Goal: Task Accomplishment & Management: Use online tool/utility

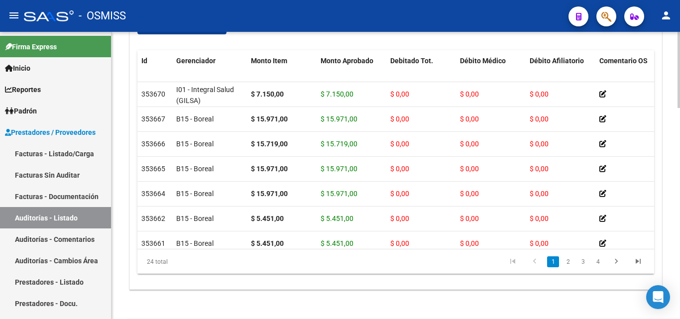
scroll to position [773, 0]
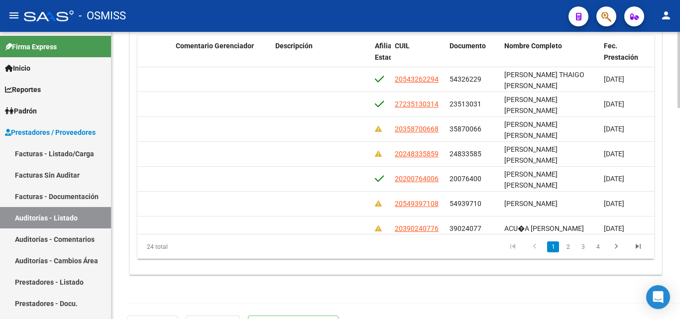
scroll to position [0, 626]
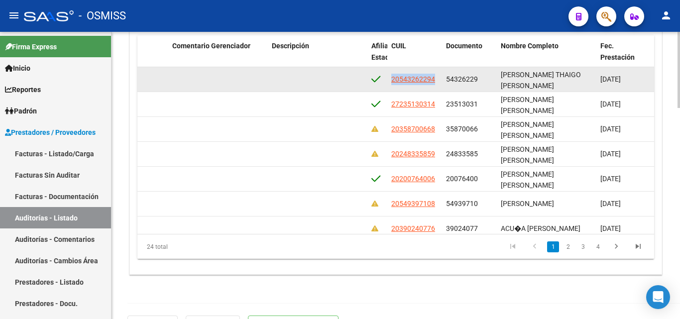
drag, startPoint x: 390, startPoint y: 79, endPoint x: 438, endPoint y: 82, distance: 48.8
click at [438, 82] on datatable-body-cell "20543262294" at bounding box center [414, 79] width 55 height 24
copy span "20543262294"
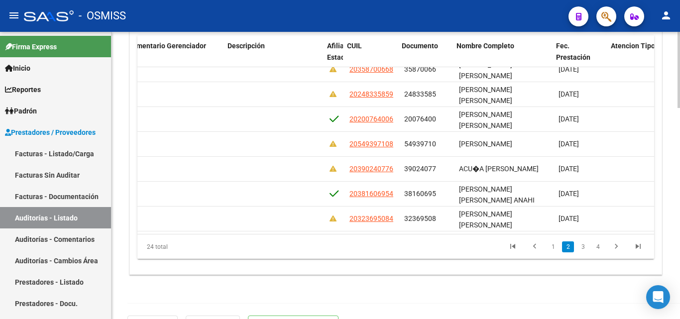
scroll to position [60, 676]
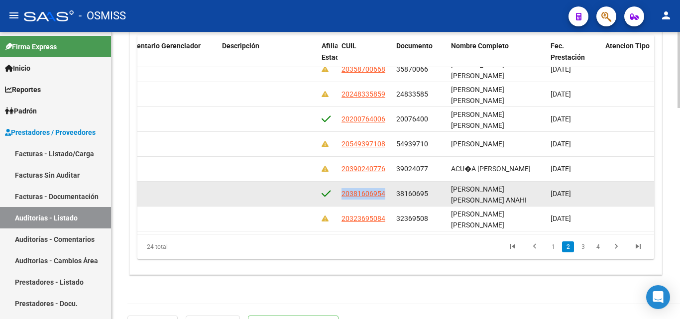
drag, startPoint x: 341, startPoint y: 194, endPoint x: 392, endPoint y: 198, distance: 51.0
click at [392, 198] on datatable-body-cell "20381606954" at bounding box center [364, 194] width 55 height 24
copy span "20381606954"
click at [341, 196] on datatable-body-cell "20381606954" at bounding box center [364, 194] width 55 height 24
drag, startPoint x: 341, startPoint y: 196, endPoint x: 391, endPoint y: 195, distance: 49.8
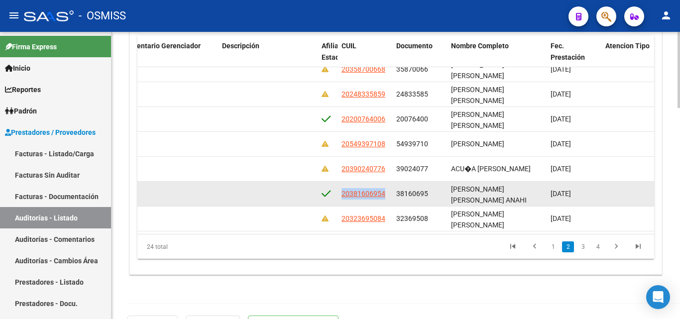
click at [391, 195] on datatable-body-cell "20381606954" at bounding box center [364, 194] width 55 height 24
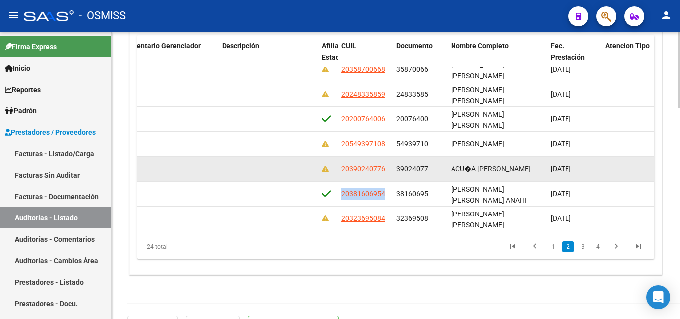
copy span "20381606954"
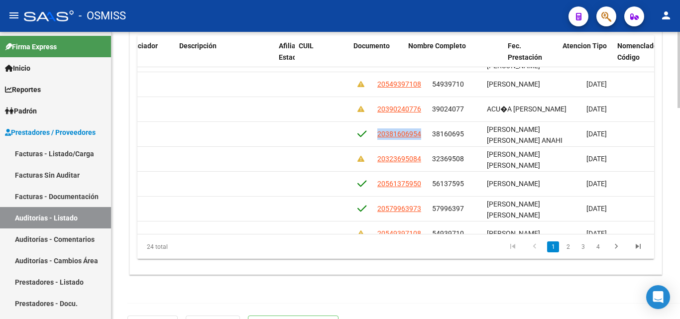
scroll to position [119, 753]
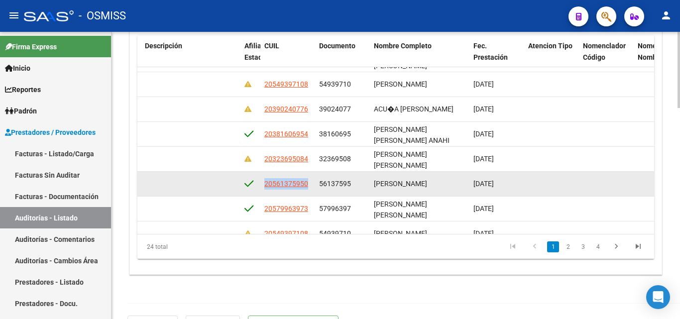
drag, startPoint x: 264, startPoint y: 183, endPoint x: 307, endPoint y: 185, distance: 42.9
click at [312, 185] on datatable-body-cell "20561375950" at bounding box center [287, 184] width 55 height 24
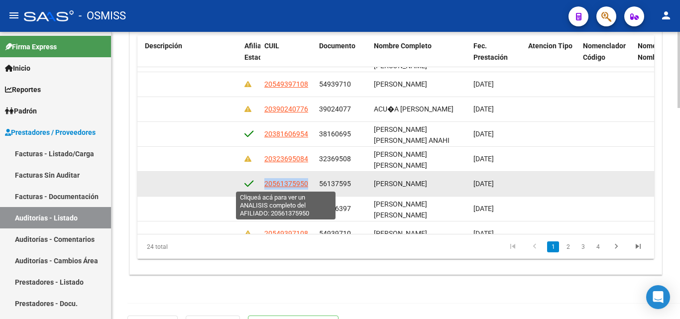
copy span "20561375950"
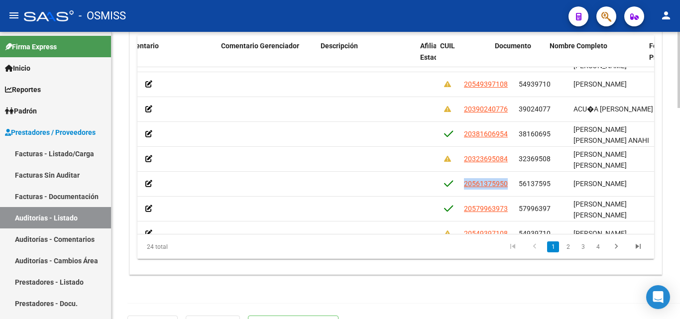
scroll to position [119, 577]
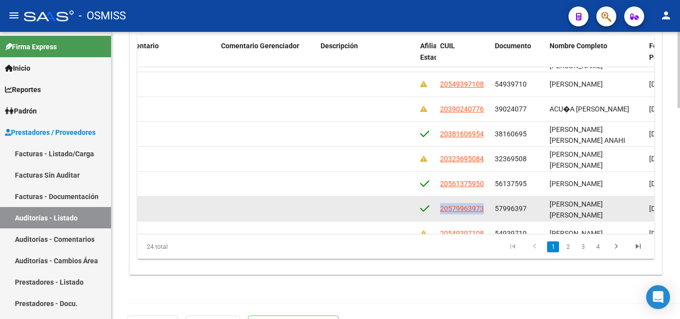
drag, startPoint x: 440, startPoint y: 209, endPoint x: 485, endPoint y: 209, distance: 44.8
click at [485, 209] on div "20579963973" at bounding box center [463, 208] width 47 height 11
copy span "20579963973"
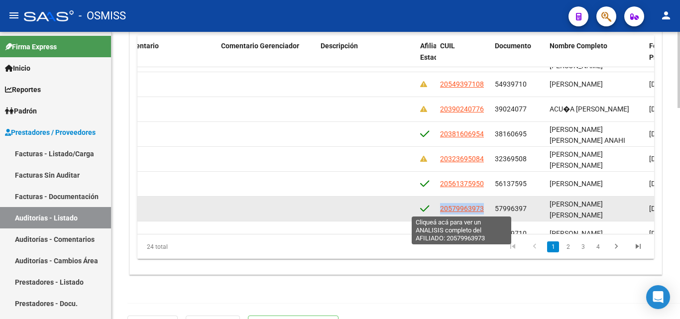
click at [440, 209] on span "20579963973" at bounding box center [462, 209] width 44 height 8
copy span "20579963973"
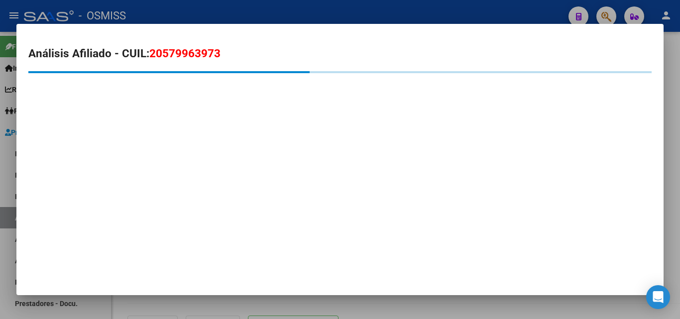
click at [431, 8] on div at bounding box center [340, 159] width 680 height 319
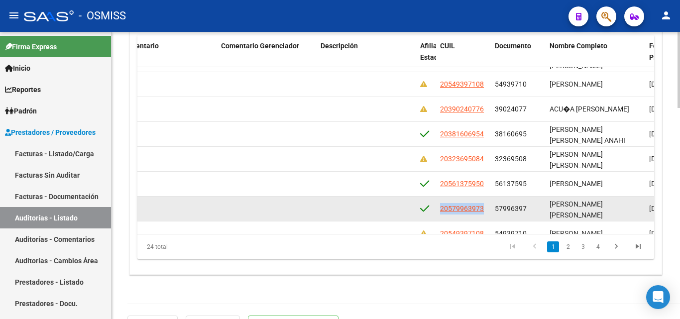
drag, startPoint x: 441, startPoint y: 206, endPoint x: 468, endPoint y: 206, distance: 27.4
click at [468, 206] on span "20579963973" at bounding box center [462, 209] width 44 height 8
copy span "20579963"
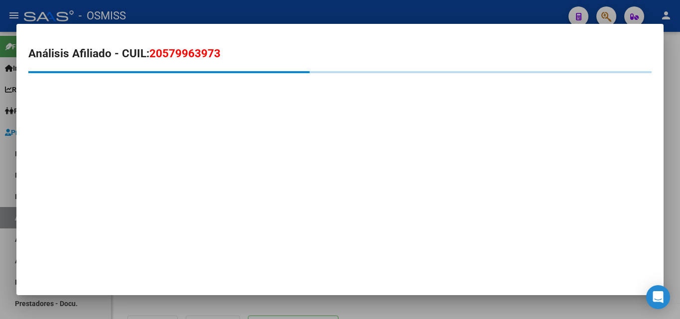
click at [379, 15] on div at bounding box center [340, 159] width 680 height 319
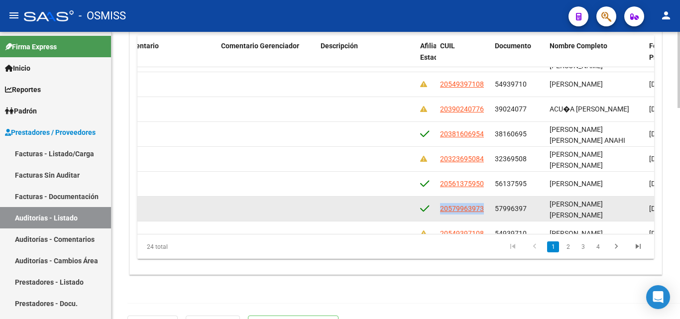
drag, startPoint x: 441, startPoint y: 206, endPoint x: 485, endPoint y: 210, distance: 44.0
click at [485, 210] on div "20579963973" at bounding box center [463, 208] width 47 height 11
copy span "20579963973"
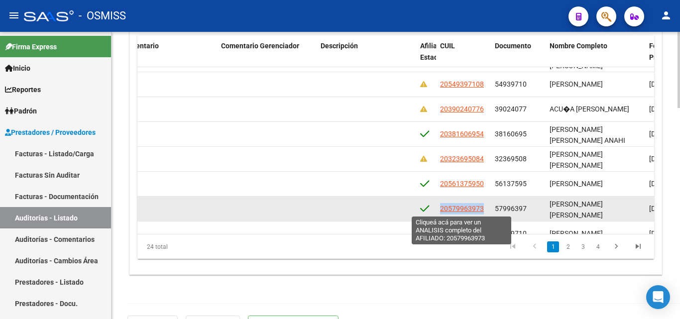
click at [441, 208] on span "20579963973" at bounding box center [462, 209] width 44 height 8
copy span "20579963973"
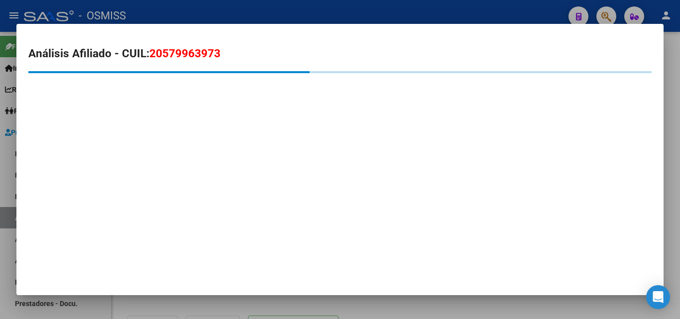
click at [389, 19] on div at bounding box center [340, 159] width 680 height 319
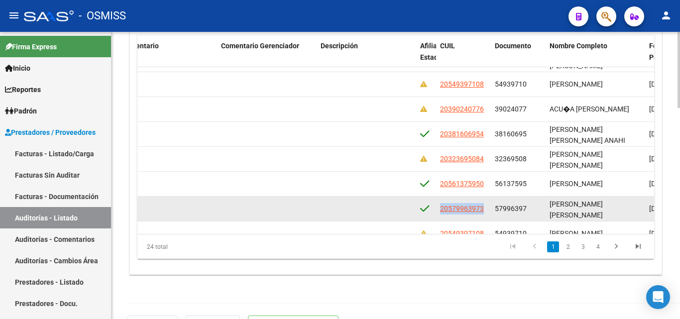
drag, startPoint x: 441, startPoint y: 206, endPoint x: 488, endPoint y: 204, distance: 46.8
click at [488, 204] on datatable-body-cell "20579963973" at bounding box center [463, 209] width 55 height 24
copy span "20579963973"
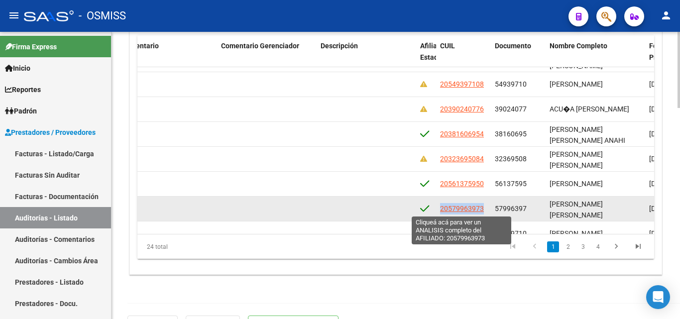
click at [442, 209] on span "20579963973" at bounding box center [462, 209] width 44 height 8
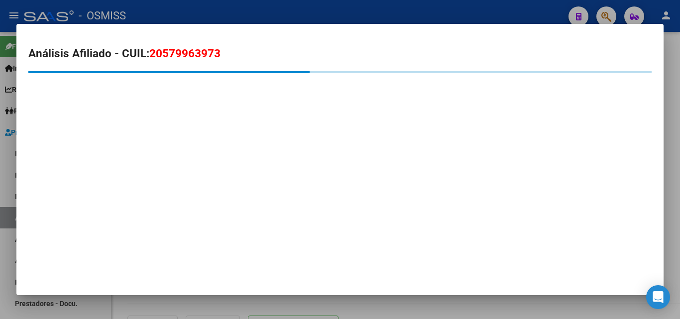
click at [379, 12] on div at bounding box center [340, 159] width 680 height 319
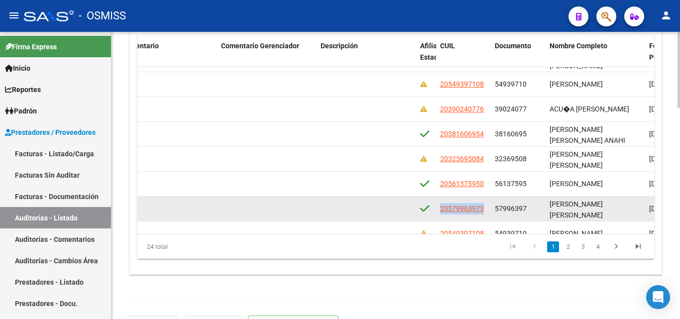
drag, startPoint x: 440, startPoint y: 207, endPoint x: 480, endPoint y: 201, distance: 40.3
click at [490, 206] on datatable-body-cell "20579963973" at bounding box center [463, 209] width 55 height 24
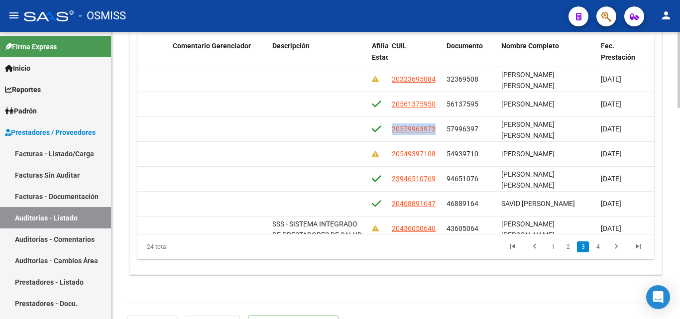
scroll to position [199, 628]
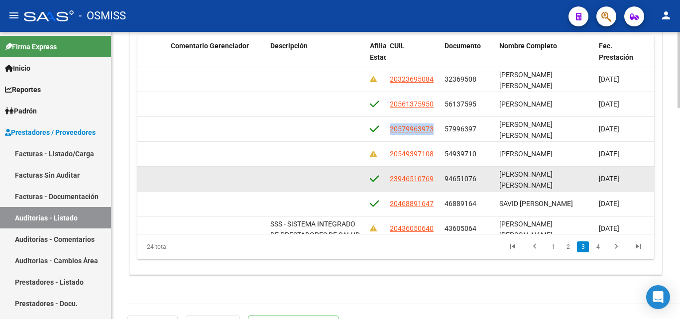
drag, startPoint x: 390, startPoint y: 179, endPoint x: 434, endPoint y: 184, distance: 44.5
click at [434, 184] on div "23946510769" at bounding box center [413, 178] width 47 height 11
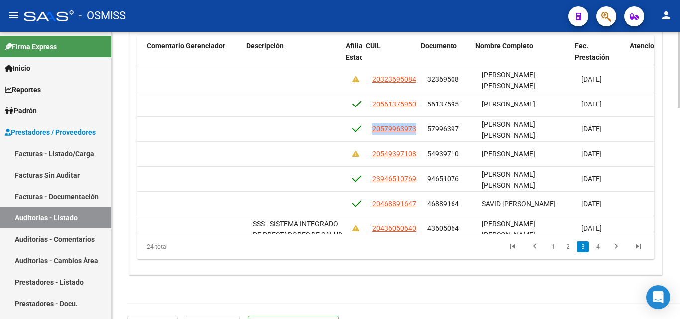
scroll to position [199, 660]
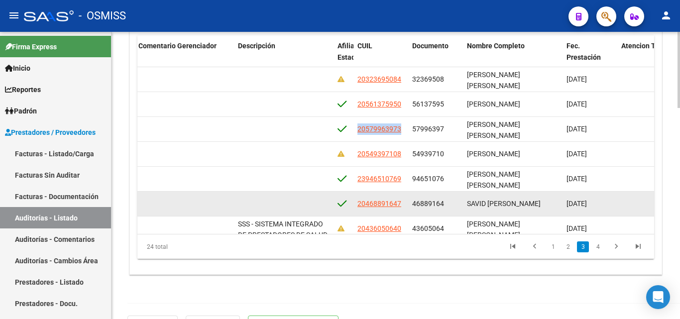
drag, startPoint x: 358, startPoint y: 205, endPoint x: 404, endPoint y: 208, distance: 46.3
click at [404, 208] on datatable-body-cell "20468891647" at bounding box center [380, 204] width 55 height 24
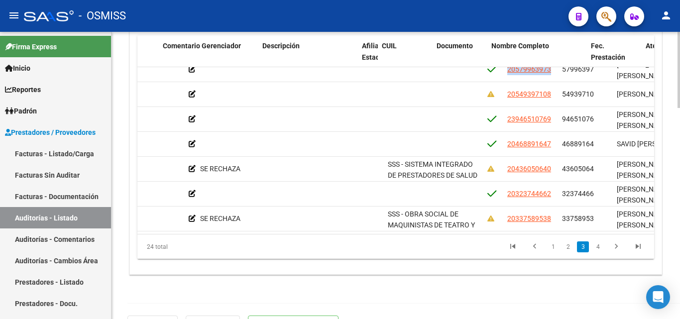
scroll to position [259, 645]
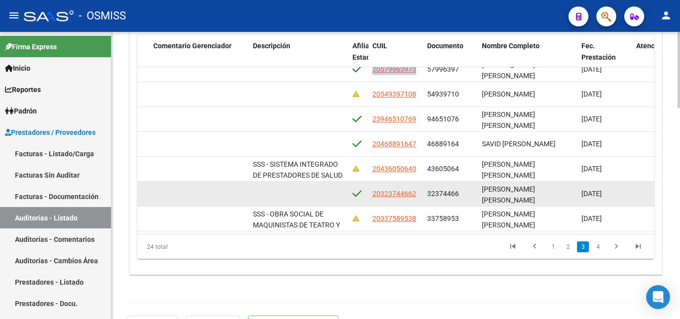
drag, startPoint x: 370, startPoint y: 195, endPoint x: 422, endPoint y: 194, distance: 51.8
click at [422, 194] on datatable-body-cell "20323744662" at bounding box center [395, 194] width 55 height 24
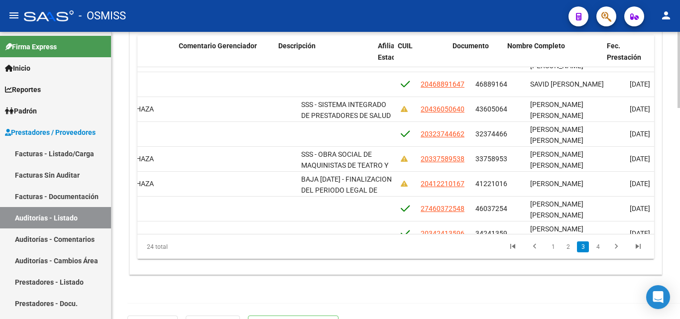
scroll to position [319, 635]
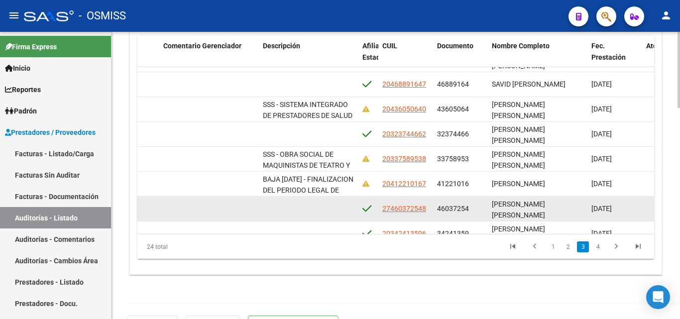
drag, startPoint x: 382, startPoint y: 208, endPoint x: 428, endPoint y: 210, distance: 46.8
click at [428, 210] on datatable-body-cell "27460372548" at bounding box center [405, 209] width 55 height 24
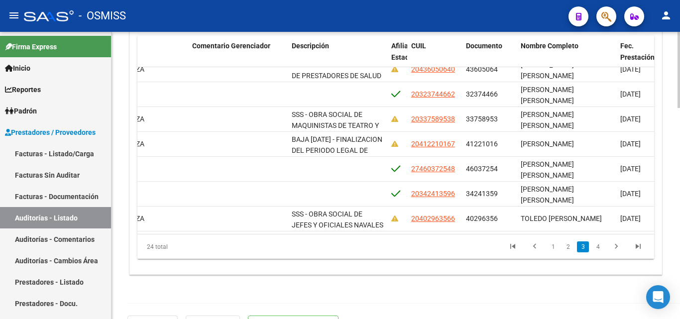
scroll to position [358, 613]
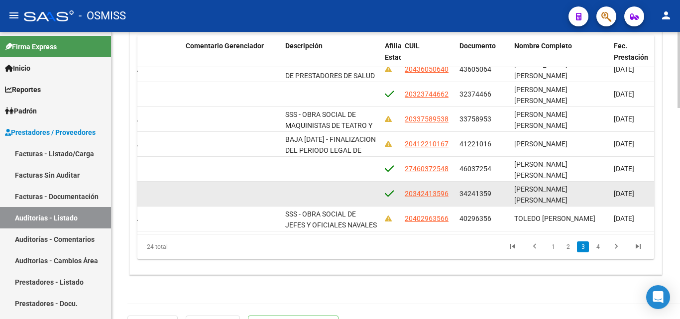
drag, startPoint x: 402, startPoint y: 191, endPoint x: 449, endPoint y: 196, distance: 47.6
click at [449, 196] on datatable-body-cell "20342413596" at bounding box center [428, 194] width 55 height 24
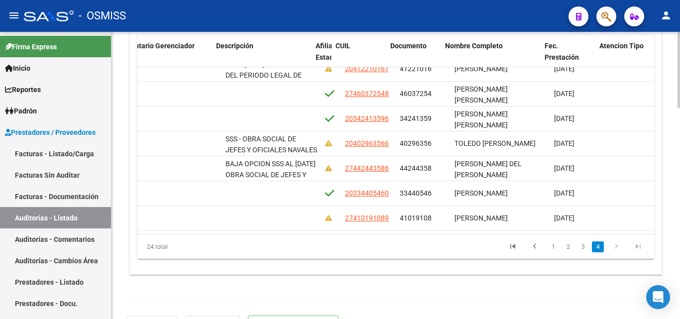
scroll to position [441, 687]
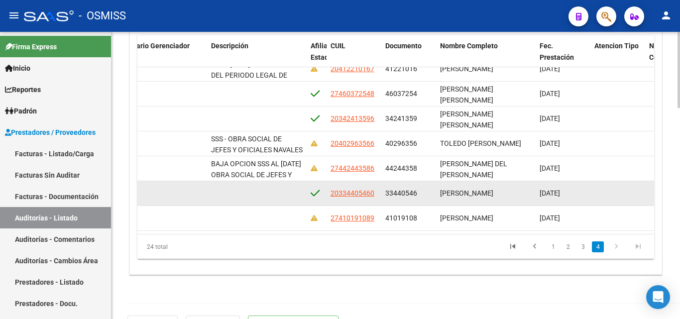
drag, startPoint x: 327, startPoint y: 184, endPoint x: 384, endPoint y: 192, distance: 57.2
click at [384, 192] on div "353626 I01 - Integral Salud (GILSA) $ 8.569,00 $ 8.569,00 $ 0,00 $ 0,00 $ 0,00 …" at bounding box center [242, 193] width 1583 height 25
click at [296, 192] on datatable-body-cell at bounding box center [257, 193] width 100 height 24
drag, startPoint x: 331, startPoint y: 186, endPoint x: 372, endPoint y: 180, distance: 40.8
click at [378, 188] on datatable-body-cell "20334405460" at bounding box center [353, 193] width 55 height 24
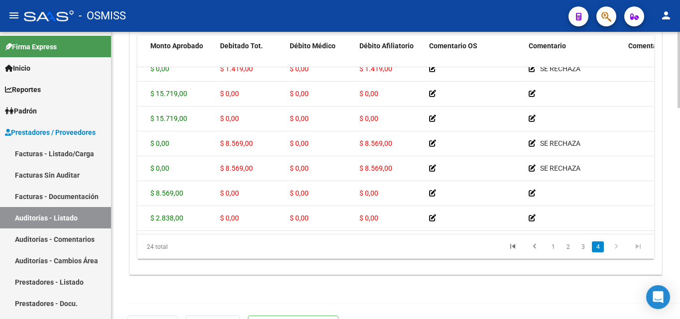
scroll to position [441, 0]
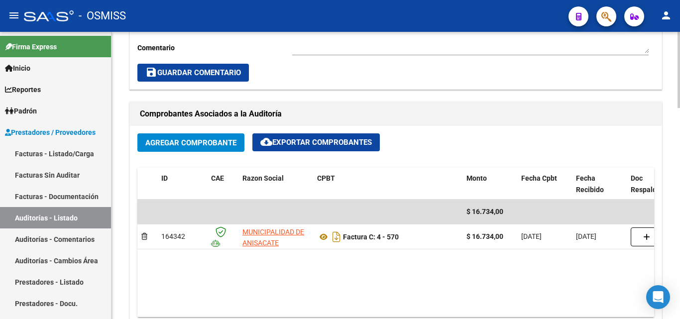
scroll to position [398, 0]
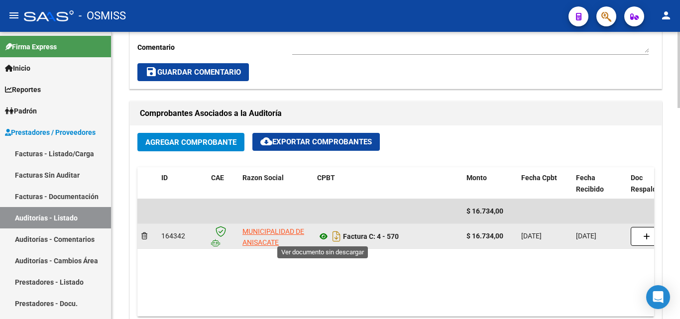
click at [322, 238] on icon at bounding box center [323, 236] width 13 height 12
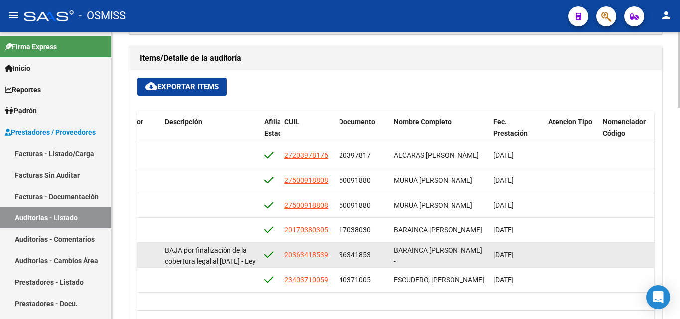
scroll to position [0, 734]
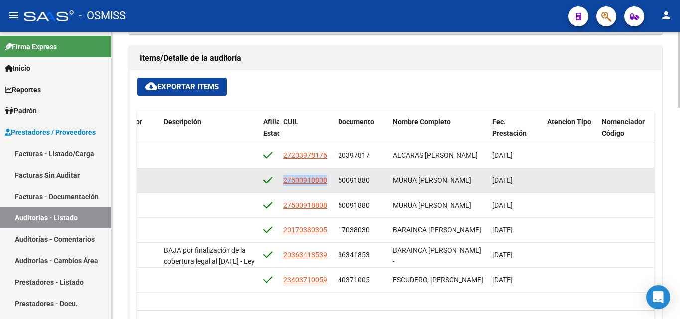
drag, startPoint x: 282, startPoint y: 178, endPoint x: 324, endPoint y: 186, distance: 43.0
click at [324, 186] on datatable-body-cell "27500918808" at bounding box center [306, 180] width 55 height 24
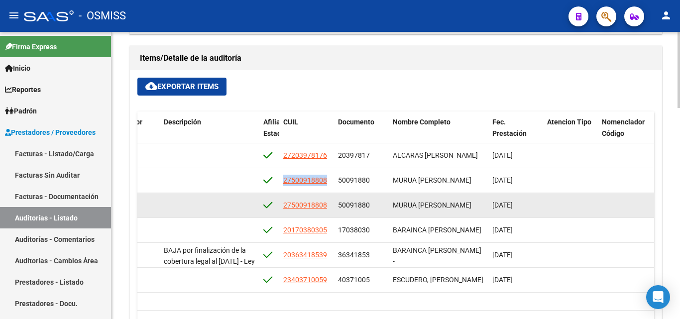
copy span "27500918808"
drag, startPoint x: 282, startPoint y: 207, endPoint x: 330, endPoint y: 209, distance: 48.3
click at [330, 209] on datatable-body-cell "27500918808" at bounding box center [306, 205] width 55 height 24
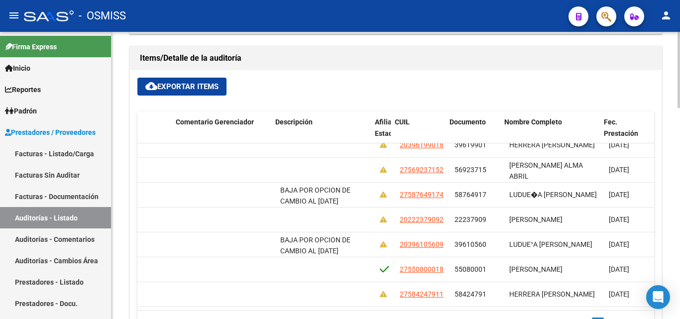
scroll to position [93, 623]
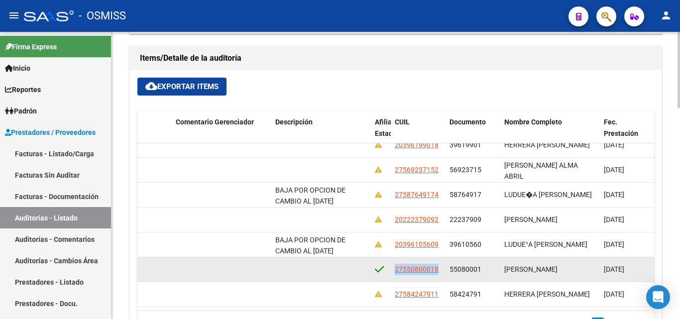
drag, startPoint x: 391, startPoint y: 261, endPoint x: 439, endPoint y: 266, distance: 48.1
click at [439, 266] on datatable-body-cell "27550800018" at bounding box center [418, 269] width 55 height 24
copy span "27550800018"
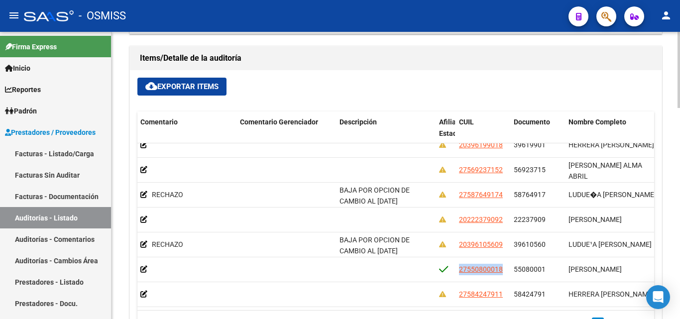
scroll to position [93, 0]
